Goal: Task Accomplishment & Management: Complete application form

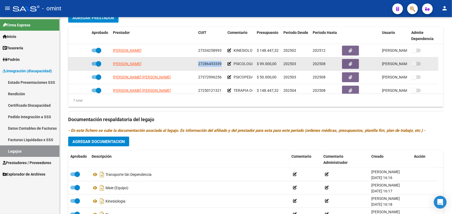
drag, startPoint x: 221, startPoint y: 61, endPoint x: 199, endPoint y: 63, distance: 22.7
click at [199, 63] on div "27286453339" at bounding box center [210, 64] width 25 height 6
copy span "27286453339"
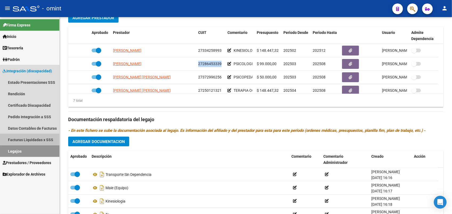
click at [31, 137] on link "Facturas Liquidadas x SSS" at bounding box center [29, 139] width 59 height 11
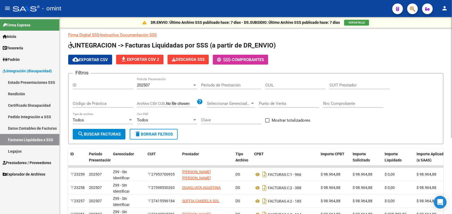
click at [271, 84] on input "CUIL" at bounding box center [295, 85] width 60 height 5
click at [337, 84] on input "CUIT Prestador" at bounding box center [359, 85] width 60 height 5
paste input "27-28645333-9"
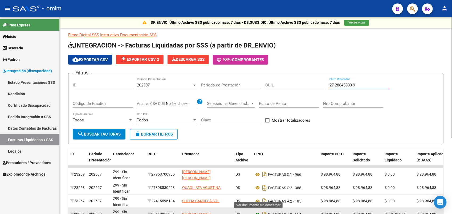
type input "27-28645333-9"
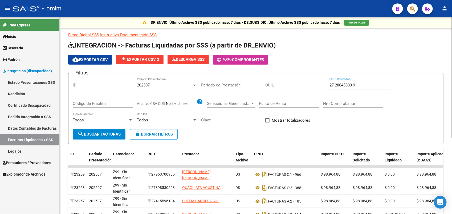
click at [273, 83] on input "CUIL" at bounding box center [295, 85] width 60 height 5
paste input "20-58101678-7"
type input "20-58101678-7"
click at [108, 132] on span "search Buscar Facturas" at bounding box center [99, 134] width 43 height 5
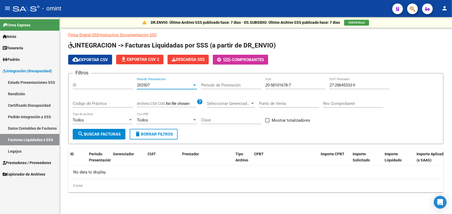
click at [190, 83] on div "202507" at bounding box center [164, 85] width 55 height 5
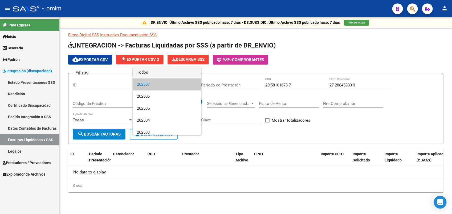
click at [171, 71] on span "Todos" at bounding box center [167, 72] width 60 height 12
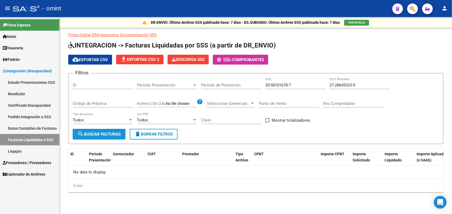
click at [94, 132] on span "search Buscar Facturas" at bounding box center [99, 134] width 43 height 5
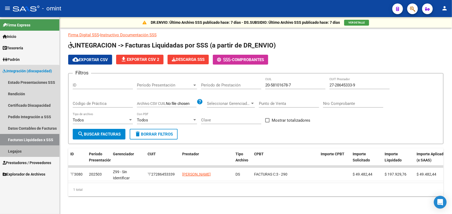
click at [28, 152] on link "Legajos" at bounding box center [29, 150] width 59 height 11
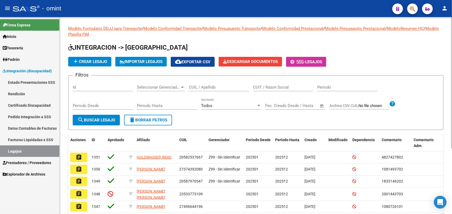
click at [208, 83] on div "CUIL / Apellido" at bounding box center [219, 85] width 60 height 11
type input "ricott"
click at [91, 119] on span "search Buscar Legajo" at bounding box center [97, 119] width 38 height 5
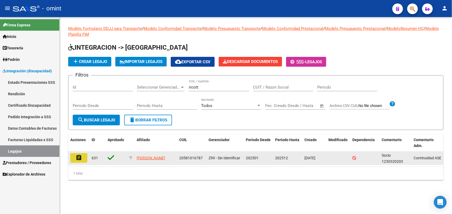
click at [77, 157] on mat-icon "assignment" at bounding box center [79, 157] width 6 height 6
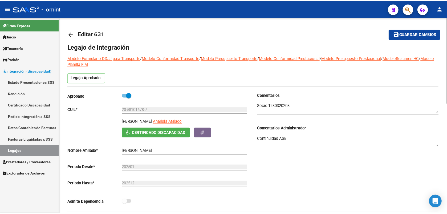
scroll to position [100, 0]
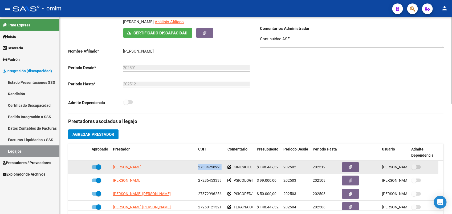
drag, startPoint x: 221, startPoint y: 167, endPoint x: 198, endPoint y: 166, distance: 22.9
click at [198, 166] on div "27334258993" at bounding box center [210, 167] width 25 height 6
drag, startPoint x: 198, startPoint y: 166, endPoint x: 207, endPoint y: 167, distance: 9.4
copy span "27334258993"
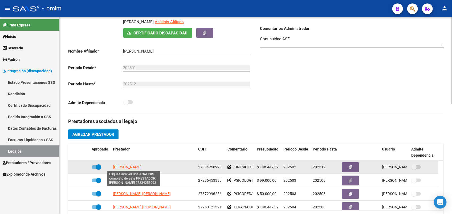
click at [136, 166] on span "[PERSON_NAME]" at bounding box center [127, 167] width 28 height 4
type textarea "27334258993"
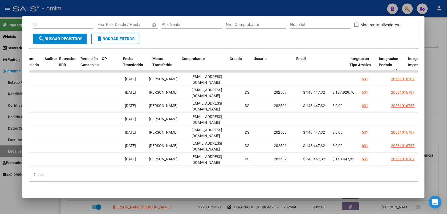
scroll to position [0, 0]
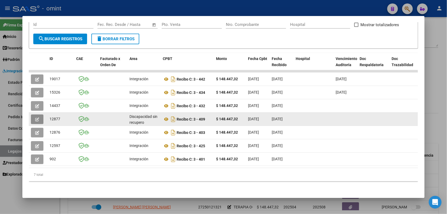
click at [35, 117] on icon "button" at bounding box center [37, 119] width 4 height 4
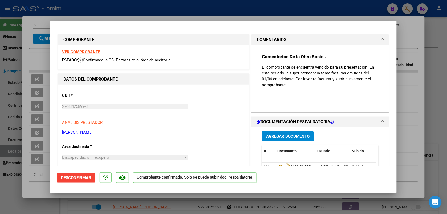
click at [145, 10] on div at bounding box center [223, 107] width 447 height 214
type input "$ 0,00"
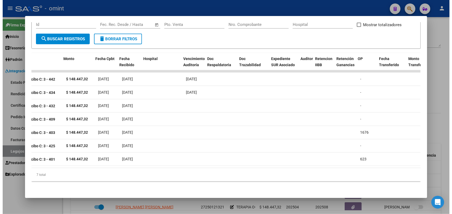
scroll to position [0, 155]
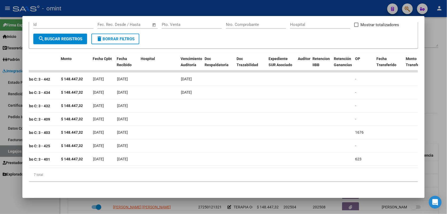
click at [182, 9] on div at bounding box center [223, 107] width 447 height 214
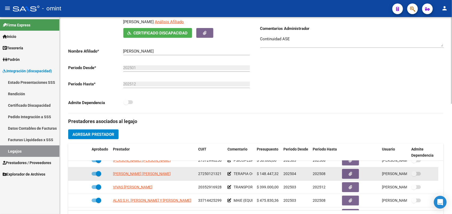
scroll to position [0, 0]
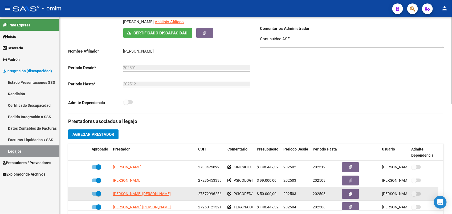
drag, startPoint x: 222, startPoint y: 192, endPoint x: 198, endPoint y: 193, distance: 24.0
click at [198, 193] on div "27372996256" at bounding box center [210, 193] width 25 height 6
drag, startPoint x: 198, startPoint y: 193, endPoint x: 202, endPoint y: 192, distance: 4.3
copy span "27372996256"
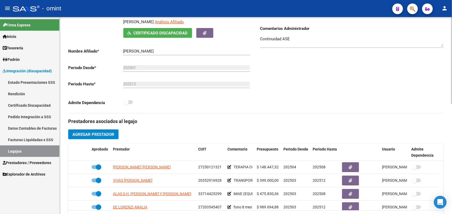
scroll to position [46, 0]
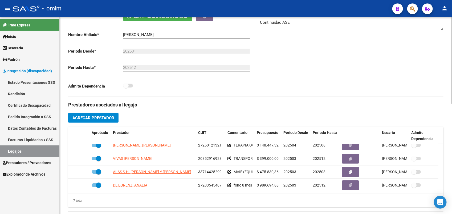
drag, startPoint x: 221, startPoint y: 206, endPoint x: 195, endPoint y: 208, distance: 25.6
click at [195, 208] on div "Prestadores asociados al legajo Agregar Prestador Aprobado Prestador CUIT Comen…" at bounding box center [255, 216] width 375 height 238
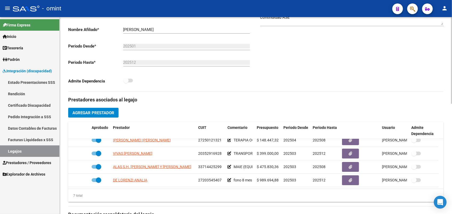
drag, startPoint x: 195, startPoint y: 208, endPoint x: 278, endPoint y: 95, distance: 140.4
click at [278, 96] on h3 "Prestadores asociados al legajo" at bounding box center [255, 99] width 375 height 7
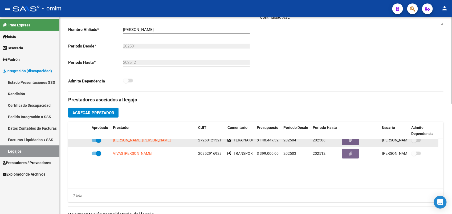
scroll to position [12, 0]
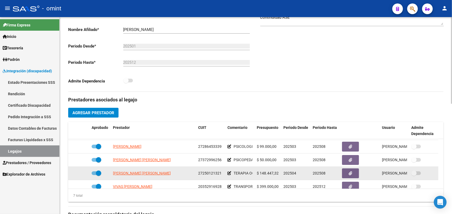
drag, startPoint x: 222, startPoint y: 171, endPoint x: 196, endPoint y: 174, distance: 26.0
click at [196, 174] on datatable-body-cell "27250121321" at bounding box center [210, 172] width 29 height 13
drag, startPoint x: 196, startPoint y: 174, endPoint x: 200, endPoint y: 171, distance: 4.4
copy span "27250121321"
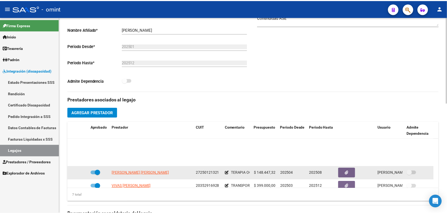
scroll to position [46, 0]
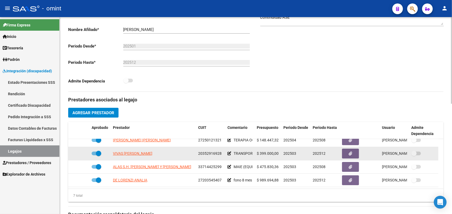
drag, startPoint x: 220, startPoint y: 153, endPoint x: 197, endPoint y: 152, distance: 22.6
click at [197, 152] on datatable-body-cell "20352916928" at bounding box center [210, 153] width 29 height 13
copy span "20352916928"
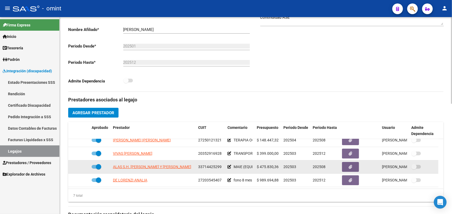
drag, startPoint x: 220, startPoint y: 165, endPoint x: 197, endPoint y: 166, distance: 22.7
click at [197, 166] on datatable-body-cell "33714425299" at bounding box center [210, 166] width 29 height 13
copy span "33714425299"
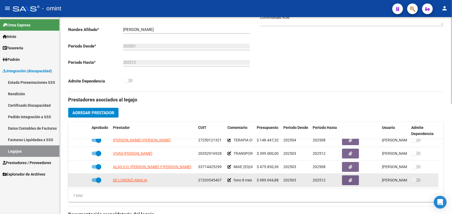
drag, startPoint x: 220, startPoint y: 178, endPoint x: 198, endPoint y: 178, distance: 21.8
click at [198, 178] on div "27203545407" at bounding box center [210, 180] width 25 height 6
copy span "27203545407"
click at [131, 179] on span "DE LORENZI ANALIA" at bounding box center [130, 180] width 34 height 4
type textarea "27203545407"
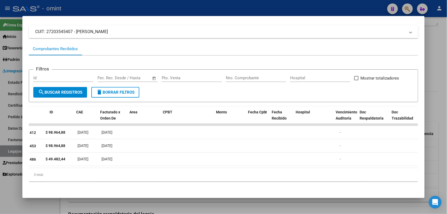
scroll to position [0, 0]
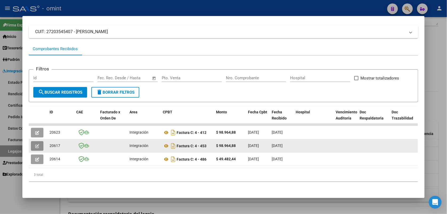
click at [35, 144] on icon "button" at bounding box center [37, 146] width 4 height 4
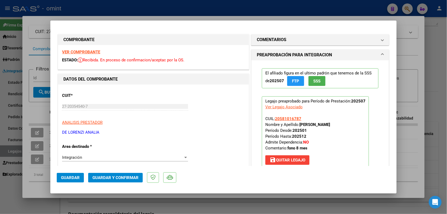
click at [130, 5] on div at bounding box center [223, 107] width 447 height 214
type input "$ 0,00"
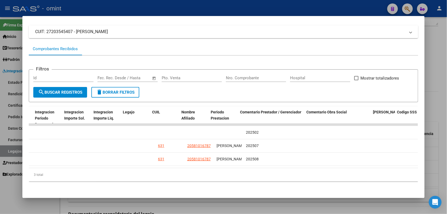
scroll to position [0, 761]
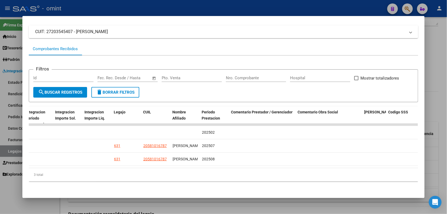
click at [176, 7] on div at bounding box center [223, 107] width 447 height 214
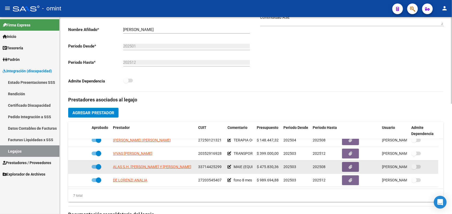
drag, startPoint x: 221, startPoint y: 166, endPoint x: 199, endPoint y: 165, distance: 22.7
click at [199, 165] on div "33714425299" at bounding box center [210, 167] width 25 height 6
drag, startPoint x: 199, startPoint y: 165, endPoint x: 202, endPoint y: 165, distance: 3.7
copy span "33714425299"
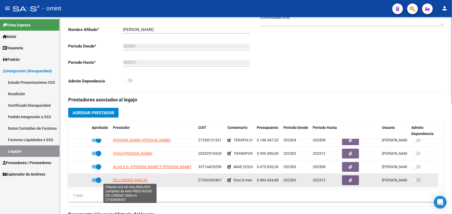
click at [136, 179] on span "DE LORENZI ANALIA" at bounding box center [130, 180] width 34 height 4
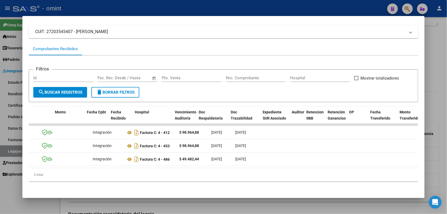
scroll to position [0, 0]
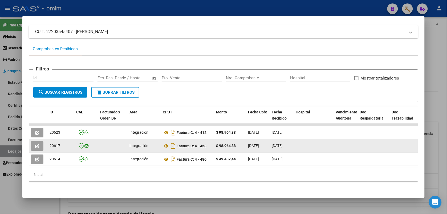
click at [32, 141] on button "button" at bounding box center [37, 146] width 13 height 10
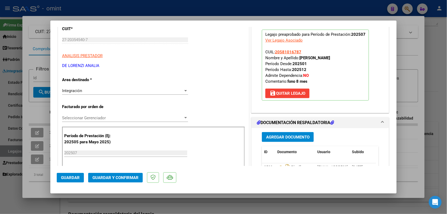
scroll to position [100, 0]
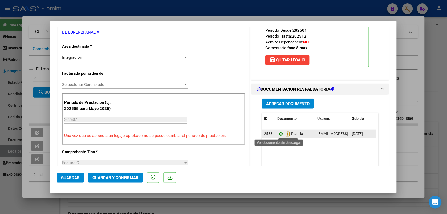
click at [277, 134] on icon at bounding box center [280, 134] width 7 height 6
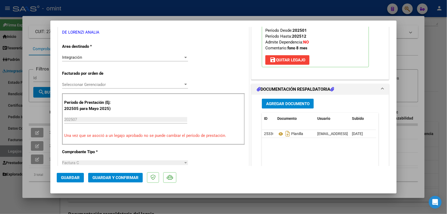
scroll to position [0, 0]
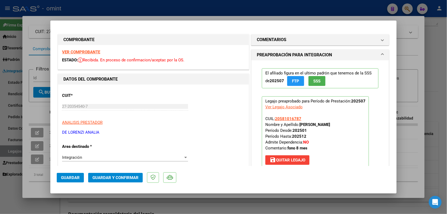
click at [90, 52] on strong "VER COMPROBANTE" at bounding box center [81, 52] width 38 height 5
click at [123, 176] on span "Guardar y Confirmar" at bounding box center [115, 177] width 46 height 5
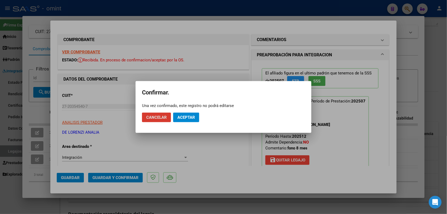
click at [189, 116] on span "Aceptar" at bounding box center [186, 117] width 18 height 5
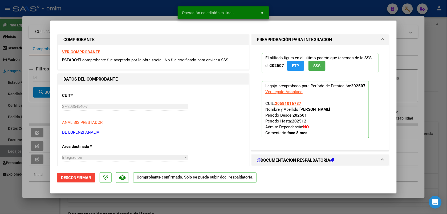
click at [129, 10] on div at bounding box center [223, 107] width 447 height 214
type input "$ 0,00"
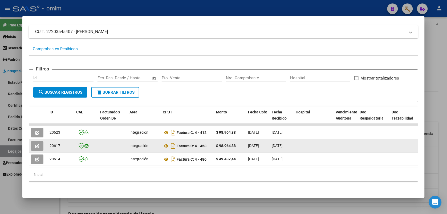
drag, startPoint x: 60, startPoint y: 140, endPoint x: 47, endPoint y: 139, distance: 13.1
click at [50, 142] on div "20617" at bounding box center [61, 145] width 22 height 6
drag, startPoint x: 47, startPoint y: 139, endPoint x: 52, endPoint y: 141, distance: 5.5
copy span "20617"
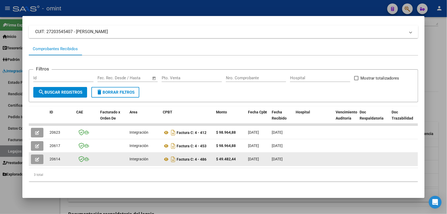
click at [38, 154] on button "button" at bounding box center [37, 159] width 13 height 10
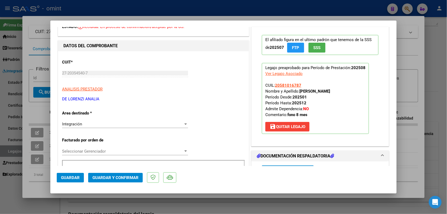
scroll to position [100, 0]
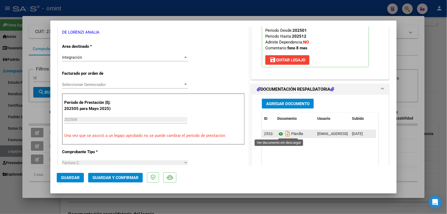
click at [278, 135] on icon at bounding box center [280, 134] width 7 height 6
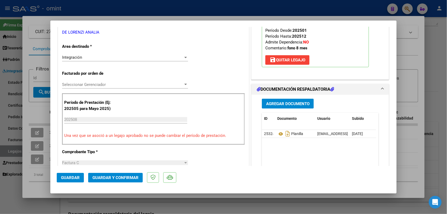
scroll to position [0, 0]
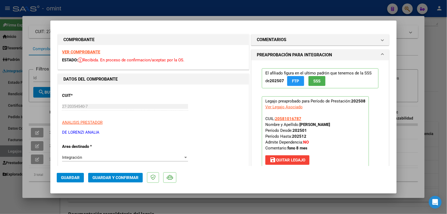
click at [96, 51] on strong "VER COMPROBANTE" at bounding box center [81, 52] width 38 height 5
click at [76, 48] on div "VER COMPROBANTE ESTADO: Recibida. En proceso de confirmacion/aceptac por la OS." at bounding box center [153, 57] width 191 height 24
click at [80, 51] on strong "VER COMPROBANTE" at bounding box center [81, 52] width 38 height 5
click at [127, 174] on button "Guardar y Confirmar" at bounding box center [115, 178] width 55 height 10
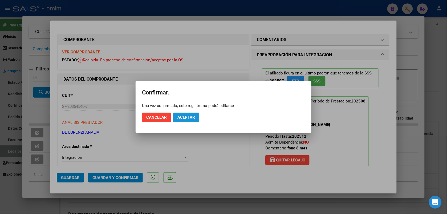
click at [188, 115] on span "Aceptar" at bounding box center [186, 117] width 18 height 5
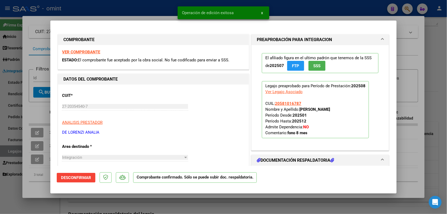
click at [138, 16] on div at bounding box center [223, 107] width 447 height 214
type input "$ 0,00"
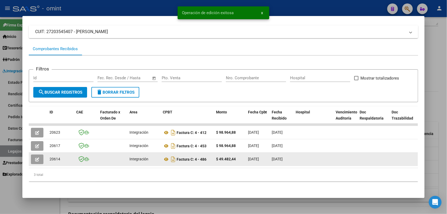
click at [63, 156] on div "20614" at bounding box center [61, 159] width 22 height 6
drag, startPoint x: 63, startPoint y: 153, endPoint x: 46, endPoint y: 156, distance: 17.3
click at [47, 156] on datatable-body-cell "20614" at bounding box center [60, 158] width 27 height 13
drag, startPoint x: 46, startPoint y: 156, endPoint x: 52, endPoint y: 155, distance: 6.4
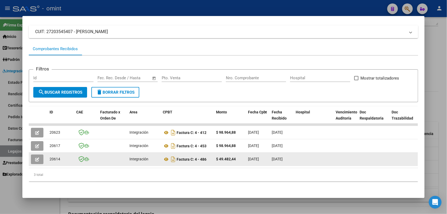
copy span "20614"
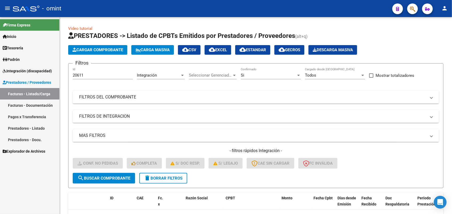
click at [22, 71] on span "Integración (discapacidad)" at bounding box center [27, 71] width 49 height 6
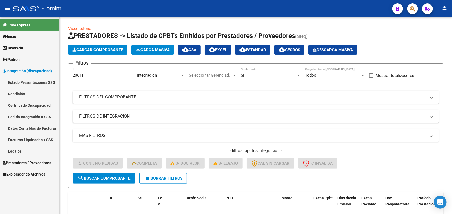
click at [42, 139] on link "Facturas Liquidadas x SSS" at bounding box center [29, 139] width 59 height 11
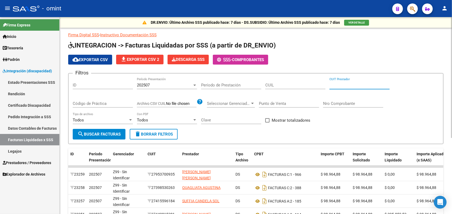
click at [338, 84] on input "CUIT Prestador" at bounding box center [359, 85] width 60 height 5
paste input "27-33425899-3"
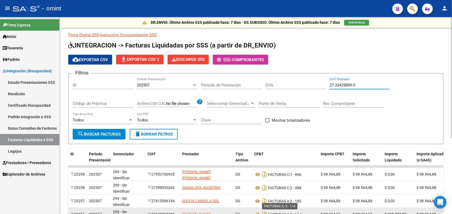
type input "27-33425899-3"
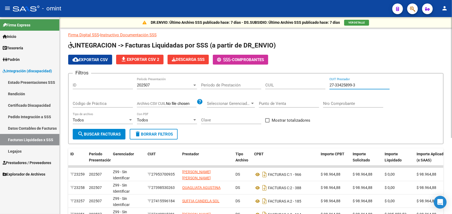
click at [271, 84] on input "CUIL" at bounding box center [295, 85] width 60 height 5
paste input "20-58101678-7"
type input "20-58101678-7"
click at [121, 131] on button "search Buscar Facturas" at bounding box center [99, 134] width 53 height 11
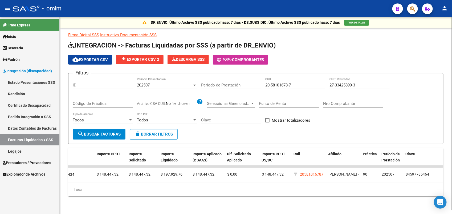
scroll to position [3, 0]
click at [165, 83] on div "202507" at bounding box center [164, 85] width 55 height 5
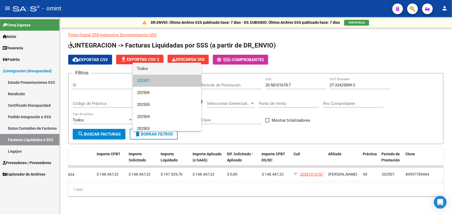
click at [145, 71] on span "Todos" at bounding box center [167, 69] width 60 height 12
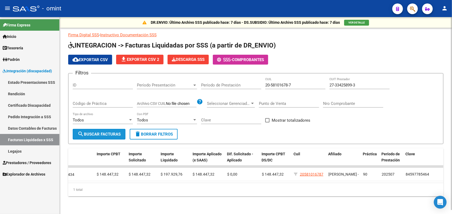
click at [93, 132] on span "search Buscar Facturas" at bounding box center [99, 134] width 43 height 5
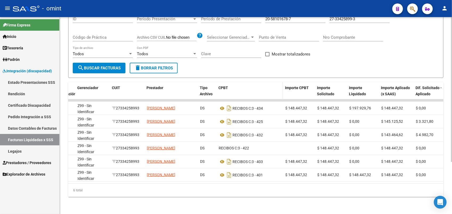
scroll to position [0, 0]
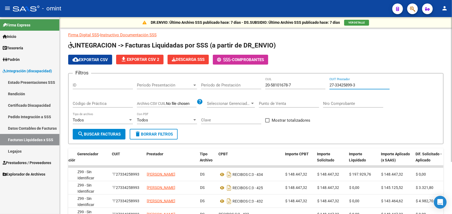
drag, startPoint x: 358, startPoint y: 83, endPoint x: 319, endPoint y: 84, distance: 39.2
click at [319, 84] on div "Filtros ID Período Presentación Período Presentación Período de Prestación 20-5…" at bounding box center [256, 103] width 366 height 51
paste input "7299625-6"
click at [99, 132] on span "search Buscar Facturas" at bounding box center [99, 134] width 43 height 5
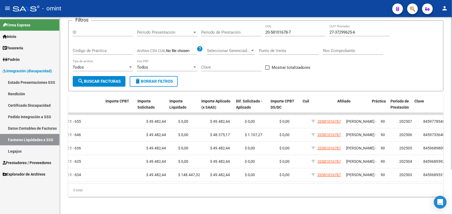
scroll to position [0, 218]
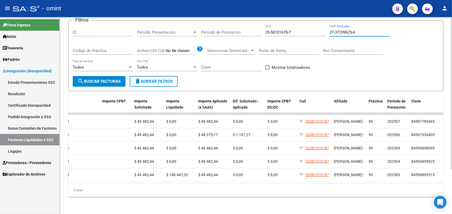
drag, startPoint x: 357, startPoint y: 27, endPoint x: 328, endPoint y: 27, distance: 29.3
click at [328, 27] on div "Filtros ID Período Presentación Período Presentación Período de Prestación 20-5…" at bounding box center [256, 50] width 366 height 51
paste input "25012132-1"
click at [110, 79] on span "search Buscar Facturas" at bounding box center [99, 81] width 43 height 5
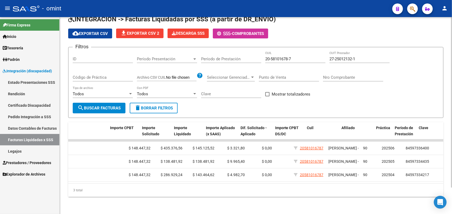
scroll to position [0, 211]
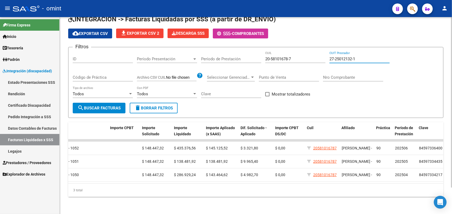
drag, startPoint x: 358, startPoint y: 54, endPoint x: 329, endPoint y: 54, distance: 29.6
click at [329, 54] on div "Filtros ID Período Presentación Período Presentación Período de Prestación 20-5…" at bounding box center [256, 76] width 366 height 51
paste input "0-35291692-8"
click at [98, 97] on div "Todos Tipo de archivo" at bounding box center [103, 94] width 60 height 17
click at [101, 105] on span "search Buscar Facturas" at bounding box center [99, 107] width 43 height 5
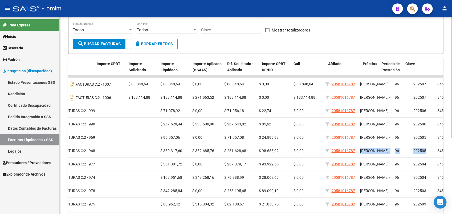
scroll to position [0, 224]
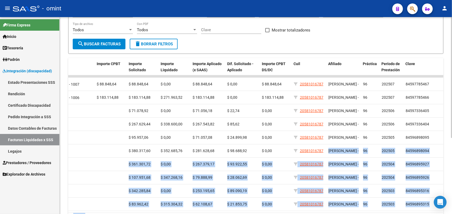
drag, startPoint x: 357, startPoint y: 151, endPoint x: 451, endPoint y: 146, distance: 93.9
click at [451, 146] on div "DR.ENVIO: Último Archivo SSS publicado hace: 7 días - DS.SUBSIDIO: Último Archi…" at bounding box center [257, 85] width 394 height 316
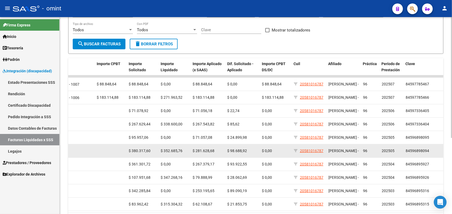
click at [208, 148] on span "$ 281.628,68" at bounding box center [204, 150] width 22 height 4
drag, startPoint x: 219, startPoint y: 147, endPoint x: 321, endPoint y: 147, distance: 102.8
click at [321, 147] on div "14631 202505 Z99 - Sin Identificar 20352916928 VIVAS PABLO DAVID DS FACTURAS C:…" at bounding box center [143, 150] width 599 height 13
click at [426, 151] on span "84596898094" at bounding box center [417, 150] width 23 height 4
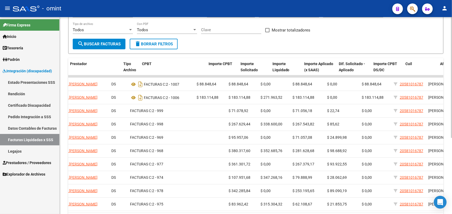
scroll to position [0, 112]
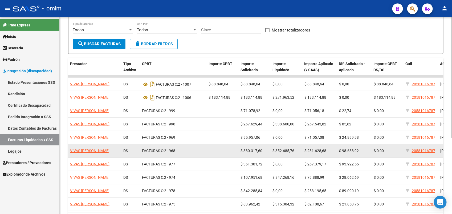
click at [173, 150] on div "FACTURAS C: 2 - 968" at bounding box center [173, 151] width 62 height 6
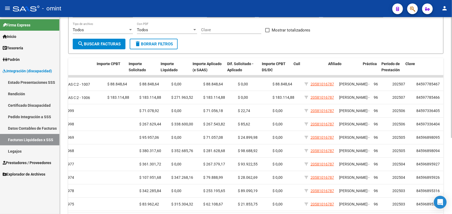
scroll to position [0, 224]
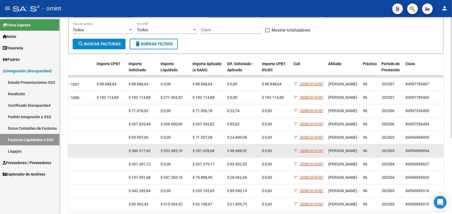
drag, startPoint x: 178, startPoint y: 150, endPoint x: 430, endPoint y: 151, distance: 252.0
click at [430, 151] on div "14631 202505 Z99 - Sin Identificar 20352916928 VIVAS PABLO DAVID DS FACTURAS C:…" at bounding box center [143, 150] width 599 height 13
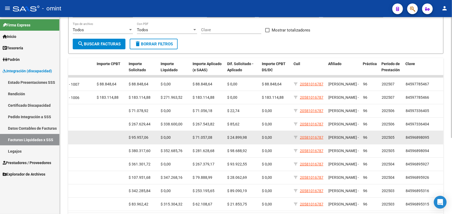
drag, startPoint x: 430, startPoint y: 151, endPoint x: 424, endPoint y: 137, distance: 14.8
click at [424, 137] on span "84596898095" at bounding box center [417, 137] width 23 height 4
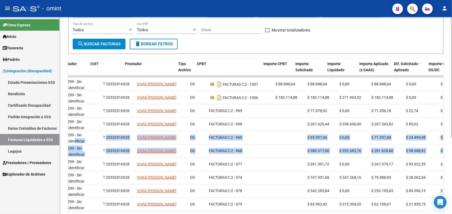
scroll to position [0, 0]
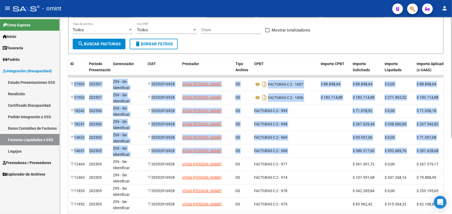
drag, startPoint x: 400, startPoint y: 148, endPoint x: 63, endPoint y: 142, distance: 337.3
click at [63, 142] on div "DR.ENVIO: Último Archivo SSS publicado hace: 7 días - DS.SUBSIDIO: Último Archi…" at bounding box center [256, 85] width 392 height 316
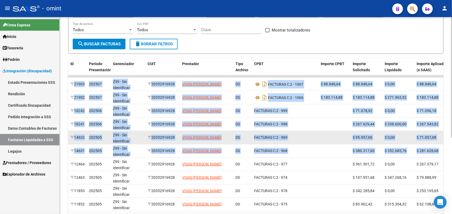
click at [107, 134] on div "202505" at bounding box center [99, 137] width 20 height 6
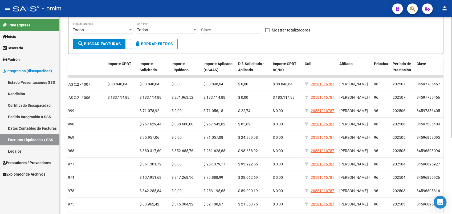
scroll to position [23, 0]
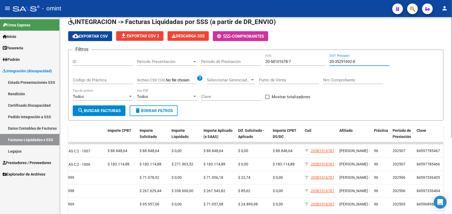
drag, startPoint x: 360, startPoint y: 59, endPoint x: 330, endPoint y: 62, distance: 30.4
click at [330, 62] on input "20-35291692-8" at bounding box center [359, 61] width 60 height 5
paste input "33-71442529-9"
click at [111, 112] on button "search Buscar Facturas" at bounding box center [99, 110] width 53 height 11
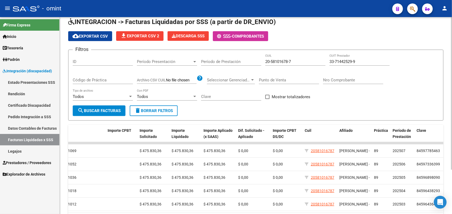
click at [113, 112] on button "search Buscar Facturas" at bounding box center [99, 110] width 53 height 11
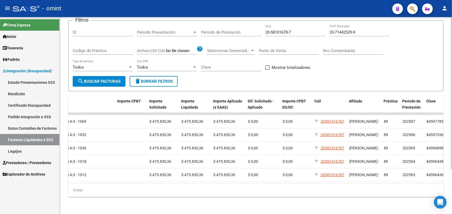
scroll to position [0, 215]
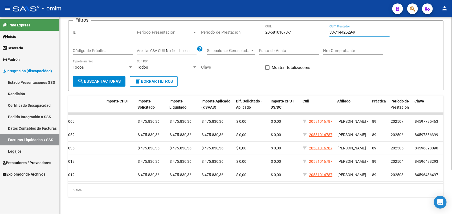
drag, startPoint x: 360, startPoint y: 26, endPoint x: 328, endPoint y: 27, distance: 32.8
click at [328, 27] on div "Filtros ID Período Presentación Período Presentación Período de Prestación 20-5…" at bounding box center [256, 50] width 366 height 51
paste input "27-20354540-7"
click at [120, 76] on button "search Buscar Facturas" at bounding box center [99, 81] width 53 height 11
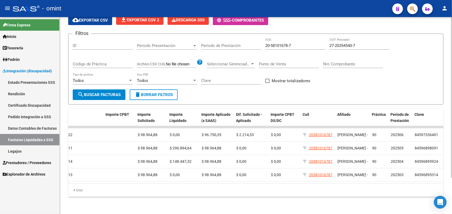
scroll to position [43, 0]
click at [103, 92] on span "search Buscar Facturas" at bounding box center [99, 94] width 43 height 5
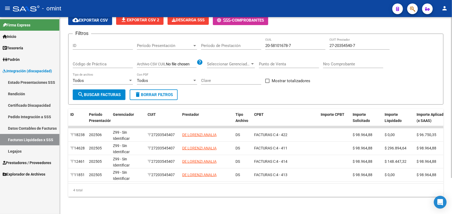
scroll to position [0, 0]
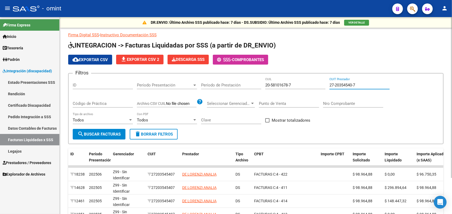
drag, startPoint x: 360, startPoint y: 82, endPoint x: 324, endPoint y: 87, distance: 36.6
click at [324, 87] on div "Filtros ID Período Presentación Período Presentación Período de Prestación 20-5…" at bounding box center [256, 103] width 366 height 51
paste input "33-71442529-9"
type input "33-71442529-9"
click at [118, 132] on span "search Buscar Facturas" at bounding box center [99, 134] width 43 height 5
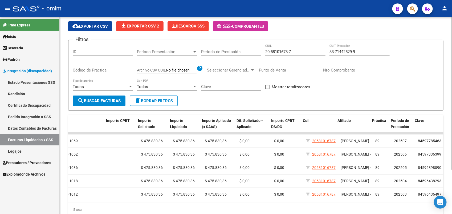
scroll to position [0, 215]
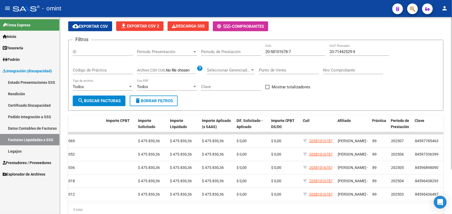
click at [80, 51] on input "ID" at bounding box center [103, 51] width 60 height 5
paste input "20617"
type input "20617"
click at [93, 100] on span "search Buscar Facturas" at bounding box center [99, 100] width 43 height 5
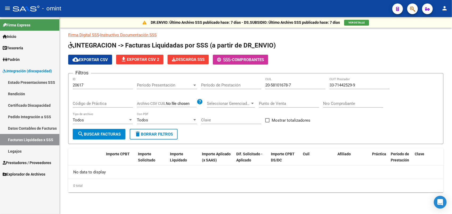
scroll to position [0, 0]
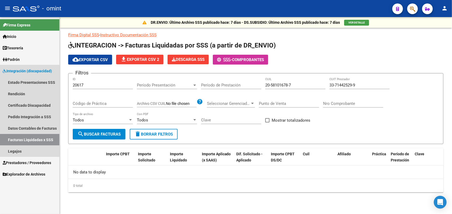
click at [31, 71] on span "Integración (discapacidad)" at bounding box center [27, 71] width 49 height 6
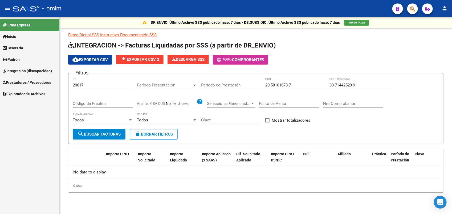
click at [42, 83] on span "Prestadores / Proveedores" at bounding box center [27, 82] width 48 height 6
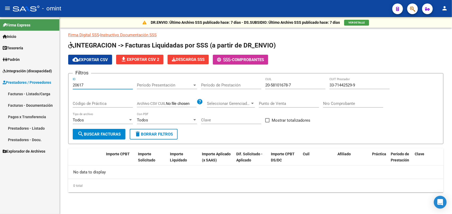
drag, startPoint x: 92, startPoint y: 83, endPoint x: 71, endPoint y: 84, distance: 21.1
click at [72, 84] on form "Filtros 20617 ID Período Presentación Período Presentación Período de Prestació…" at bounding box center [255, 108] width 375 height 71
click at [177, 84] on span "Período Presentación" at bounding box center [164, 85] width 55 height 5
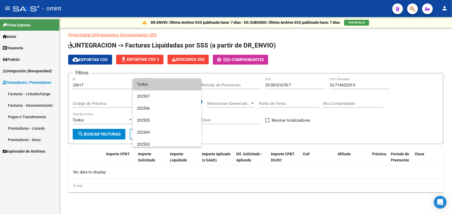
click at [164, 84] on span "Todos" at bounding box center [167, 84] width 60 height 12
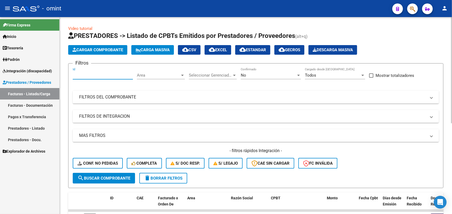
click at [98, 74] on input "Id" at bounding box center [103, 75] width 60 height 5
paste input "20617"
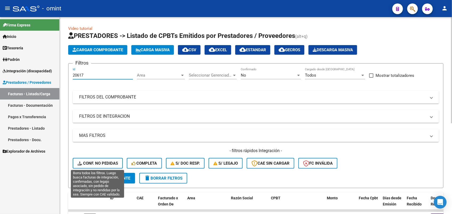
type input "20617"
click at [107, 163] on span "Conf. no pedidas" at bounding box center [98, 163] width 40 height 5
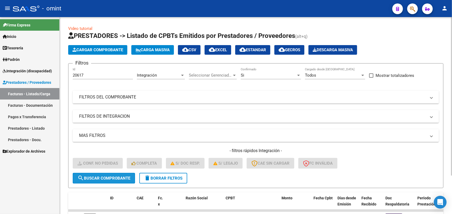
click at [107, 176] on span "search Buscar Comprobante" at bounding box center [104, 178] width 53 height 5
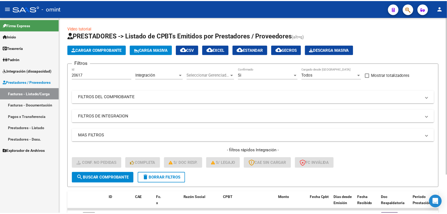
scroll to position [47, 0]
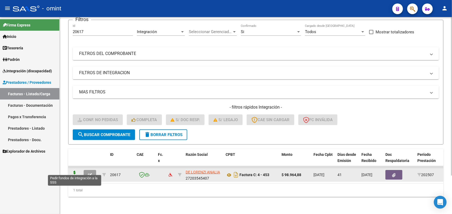
click at [75, 170] on icon at bounding box center [74, 173] width 9 height 7
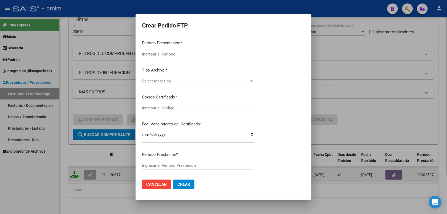
type input "202508"
type input "202507"
type input "$ 98.964,88"
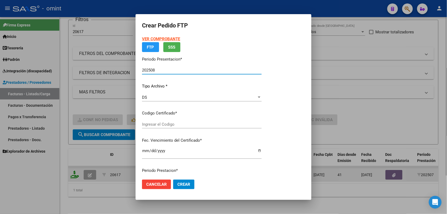
type input "7223773233"
type input "2025-12-21"
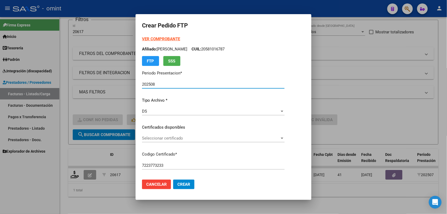
click at [157, 134] on div "Seleccionar certificado Seleccionar certificado" at bounding box center [213, 138] width 142 height 8
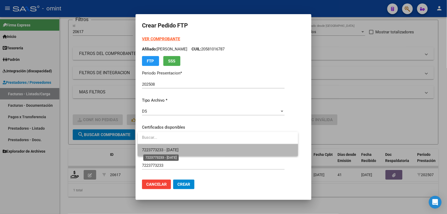
click at [160, 152] on span "7223773233 - 2025-12-21" at bounding box center [160, 149] width 36 height 5
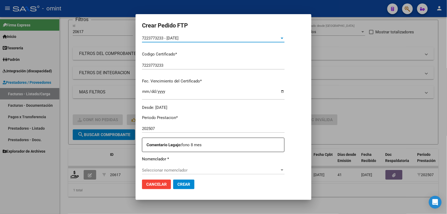
scroll to position [133, 0]
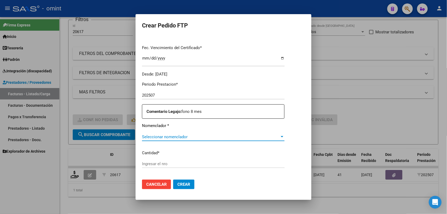
click at [176, 136] on span "Seleccionar nomenclador" at bounding box center [211, 136] width 138 height 5
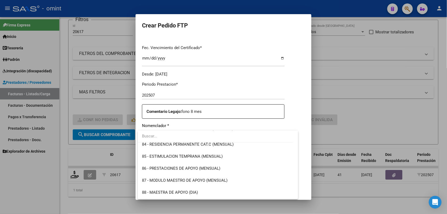
scroll to position [1032, 0]
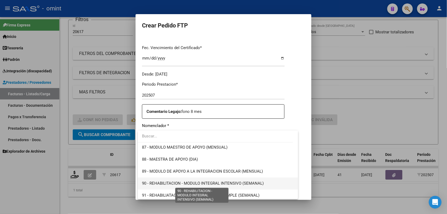
click at [186, 181] on span "90 - REHABILITACION - MODULO INTEGRAL INTENSIVO (SEMANAL)" at bounding box center [203, 183] width 122 height 5
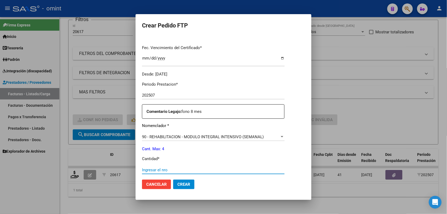
click at [181, 170] on input "Ingresar el nro" at bounding box center [213, 169] width 142 height 5
type input "4"
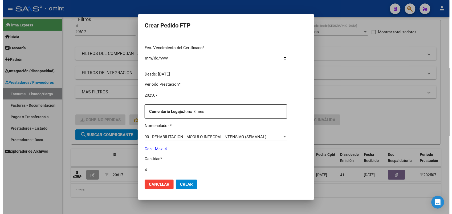
scroll to position [217, 0]
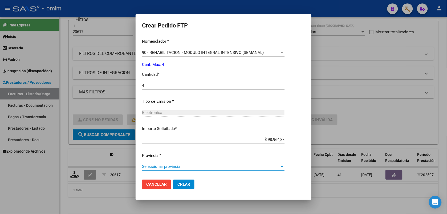
click at [181, 164] on span "Seleccionar provincia" at bounding box center [211, 166] width 138 height 5
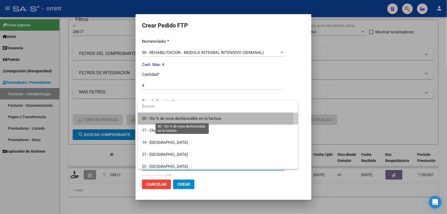
click at [164, 120] on span "00 - Sin % de zona desfavorable en la factura" at bounding box center [181, 118] width 79 height 5
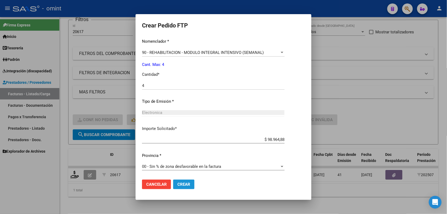
click at [182, 182] on span "Crear" at bounding box center [183, 184] width 13 height 5
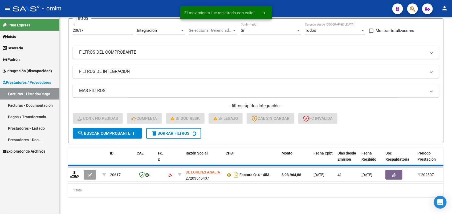
scroll to position [38, 0]
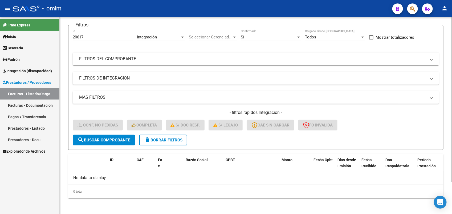
drag, startPoint x: 96, startPoint y: 39, endPoint x: 68, endPoint y: 38, distance: 27.4
click at [68, 38] on form "Filtros 20617 Id Integración Area Seleccionar Gerenciador Seleccionar Gerenciad…" at bounding box center [255, 87] width 375 height 125
drag, startPoint x: 68, startPoint y: 38, endPoint x: 76, endPoint y: 35, distance: 7.9
drag, startPoint x: 76, startPoint y: 35, endPoint x: 101, endPoint y: 19, distance: 30.2
click at [101, 19] on app-list-header "PRESTADORES -> Listado de CPBTs Emitidos por Prestadores / Proveedores (alt+q) …" at bounding box center [255, 71] width 375 height 156
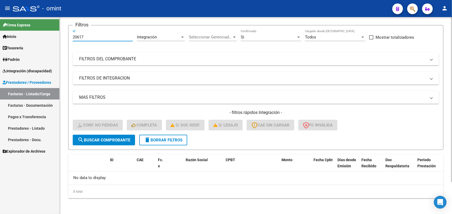
drag, startPoint x: 91, startPoint y: 36, endPoint x: 69, endPoint y: 37, distance: 21.9
click at [69, 37] on form "Filtros 20617 Id Integración Area Seleccionar Gerenciador Seleccionar Gerenciad…" at bounding box center [255, 87] width 375 height 125
paste input "4"
type input "20614"
click at [104, 137] on span "search Buscar Comprobante" at bounding box center [104, 139] width 53 height 5
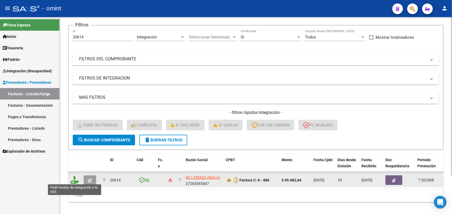
click at [75, 180] on icon at bounding box center [74, 179] width 9 height 7
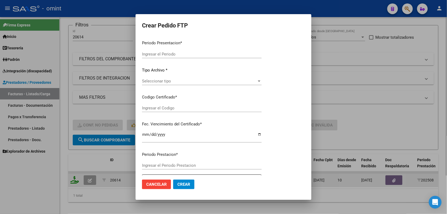
type input "202508"
type input "$ 49.482,44"
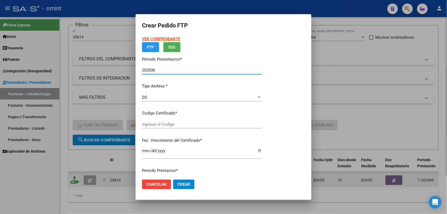
type input "7223773233"
type input "2025-12-21"
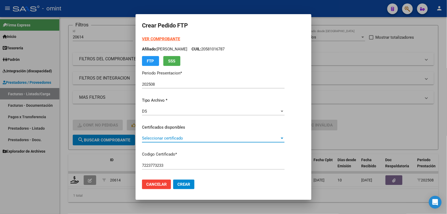
click at [146, 140] on span "Seleccionar certificado" at bounding box center [211, 138] width 138 height 5
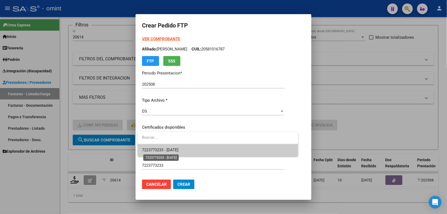
click at [148, 149] on span "7223773233 - 2025-12-21" at bounding box center [160, 149] width 36 height 5
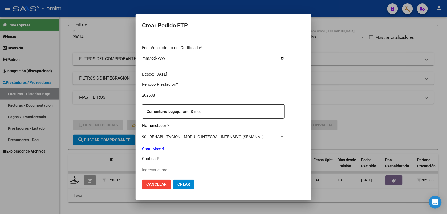
scroll to position [166, 0]
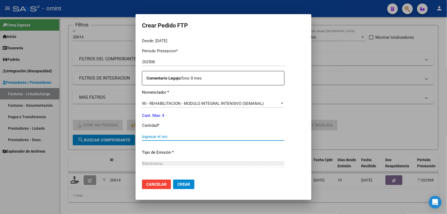
click at [166, 136] on input "Ingresar el nro" at bounding box center [213, 136] width 142 height 5
type input "4"
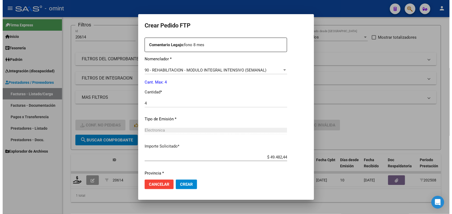
scroll to position [217, 0]
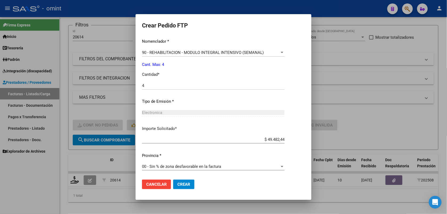
click at [180, 182] on span "Crear" at bounding box center [183, 184] width 13 height 5
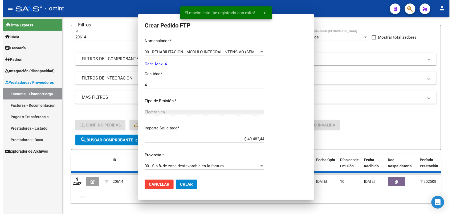
scroll to position [0, 0]
